Goal: Task Accomplishment & Management: Complete application form

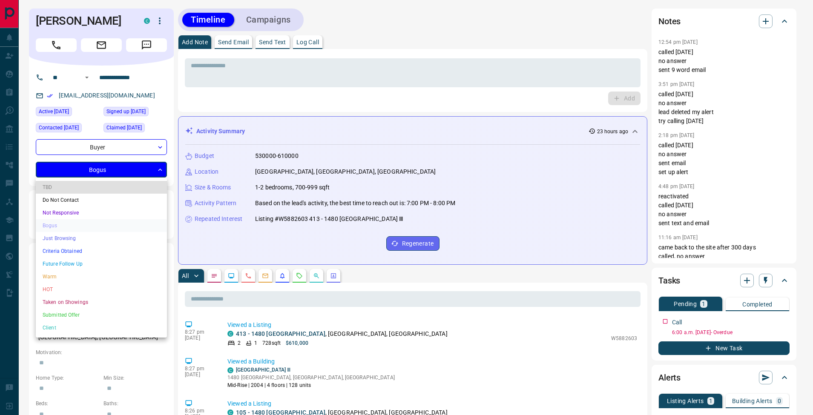
click at [96, 236] on li "Just Browsing" at bounding box center [101, 238] width 131 height 13
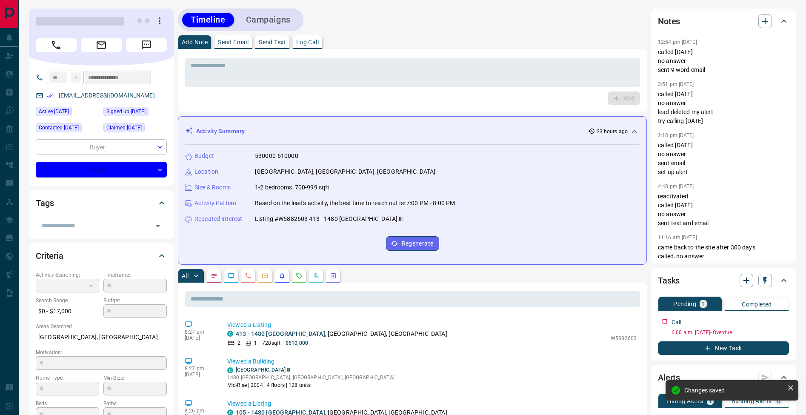
type input "**********"
type input "*"
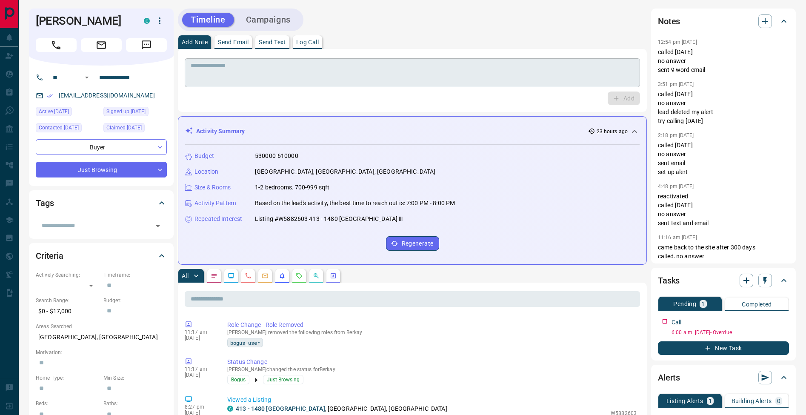
click at [190, 80] on div "* ​" at bounding box center [413, 72] width 456 height 29
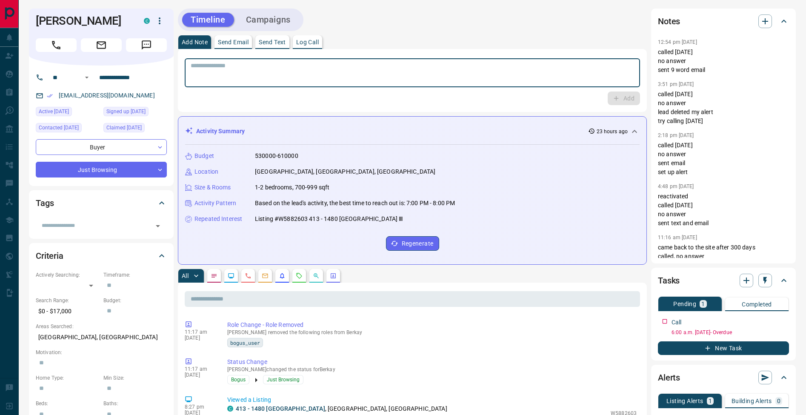
click at [435, 30] on div "Timeline Campaigns" at bounding box center [412, 20] width 469 height 23
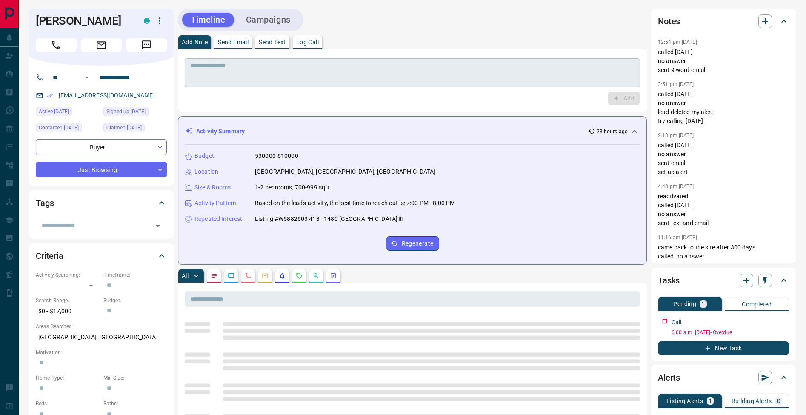
click at [281, 75] on textarea at bounding box center [413, 73] width 444 height 22
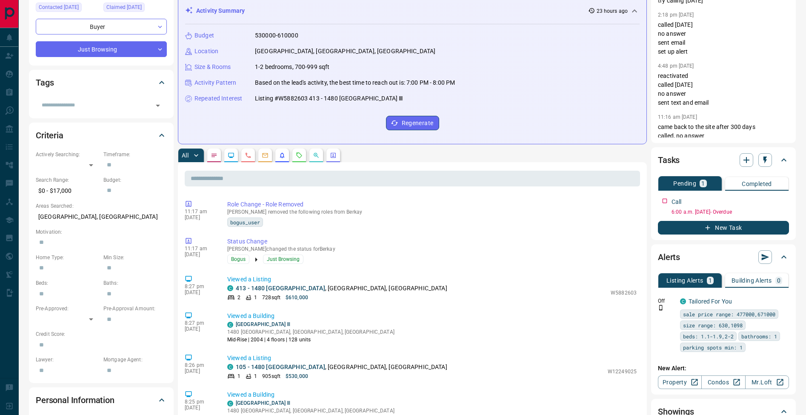
scroll to position [73, 0]
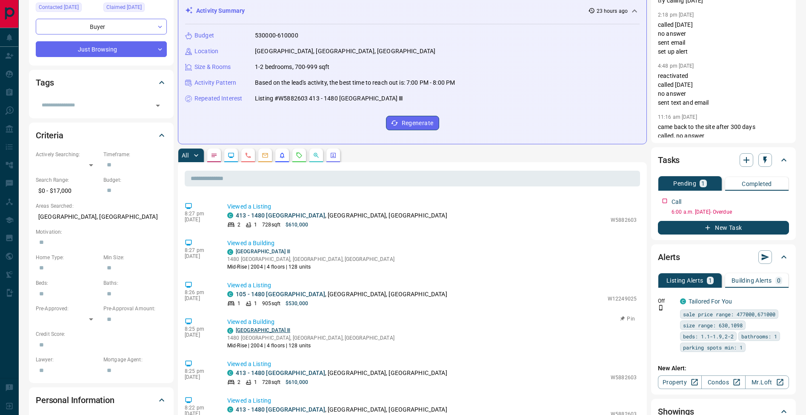
click at [261, 331] on link "[GEOGRAPHIC_DATA] Ⅲ" at bounding box center [263, 330] width 54 height 6
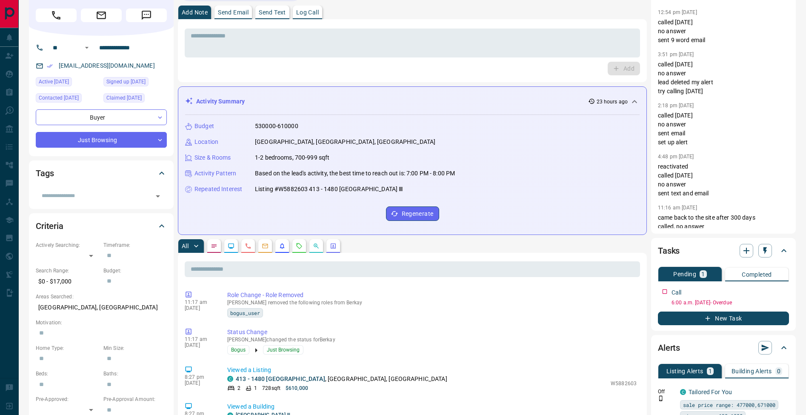
scroll to position [0, 0]
